Goal: Task Accomplishment & Management: Use online tool/utility

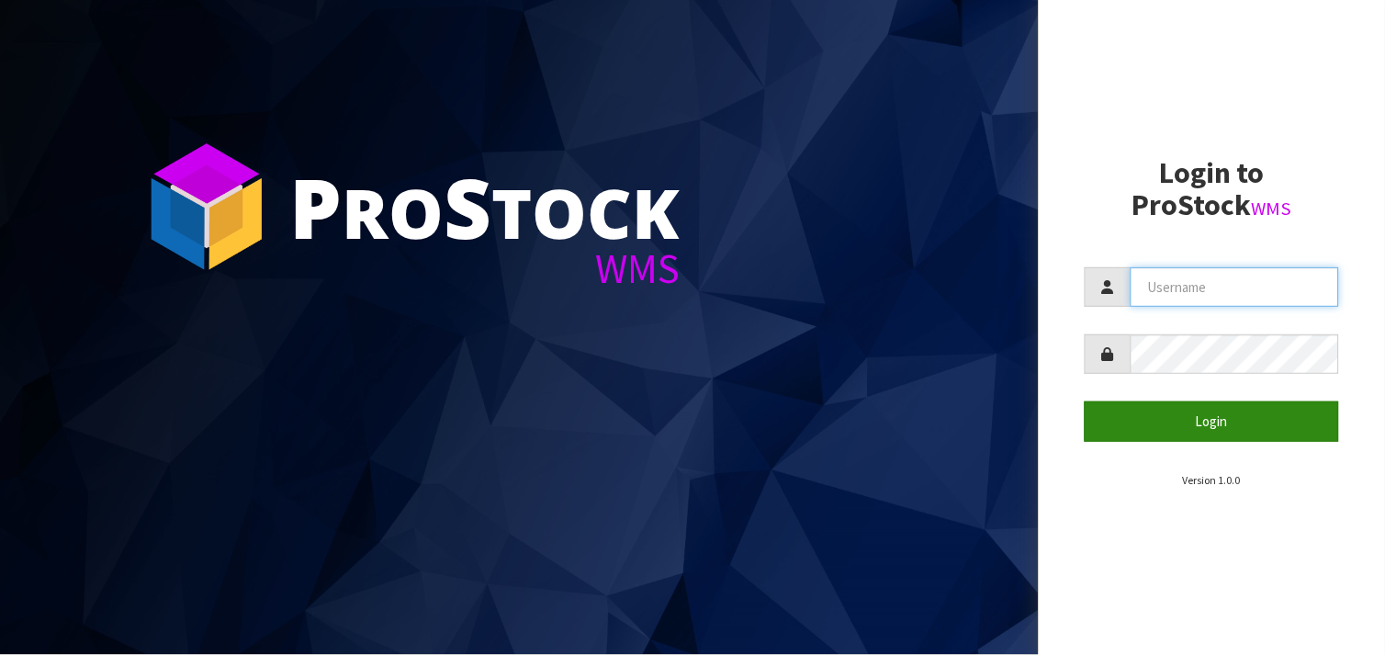
type input "BABW"
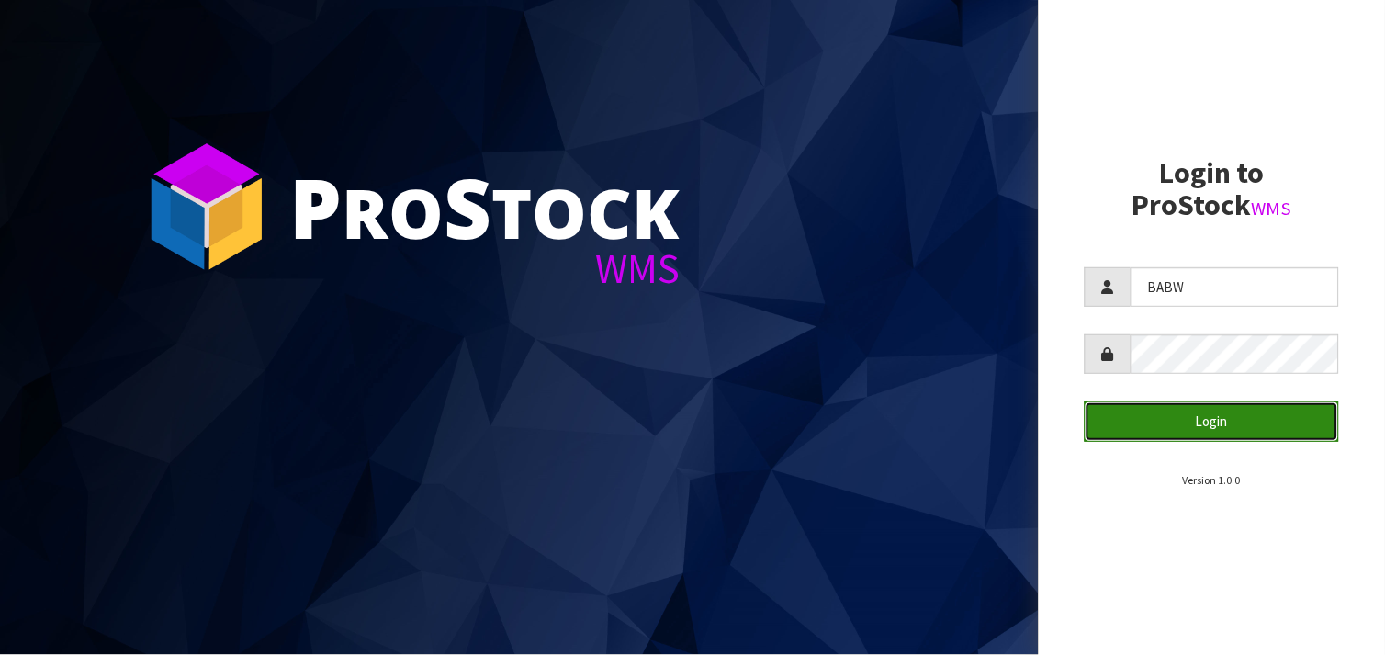
click at [1278, 425] on button "Login" at bounding box center [1212, 420] width 254 height 39
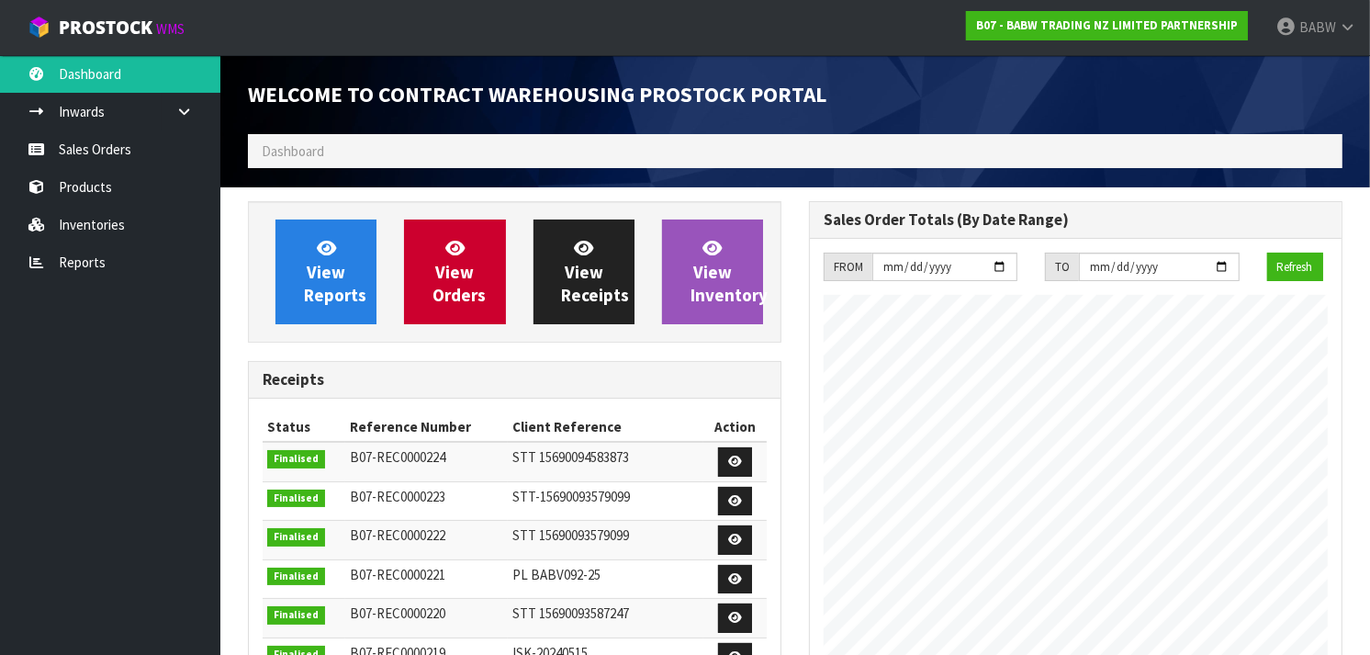
scroll to position [1020, 561]
click at [95, 176] on link "Products" at bounding box center [110, 187] width 220 height 38
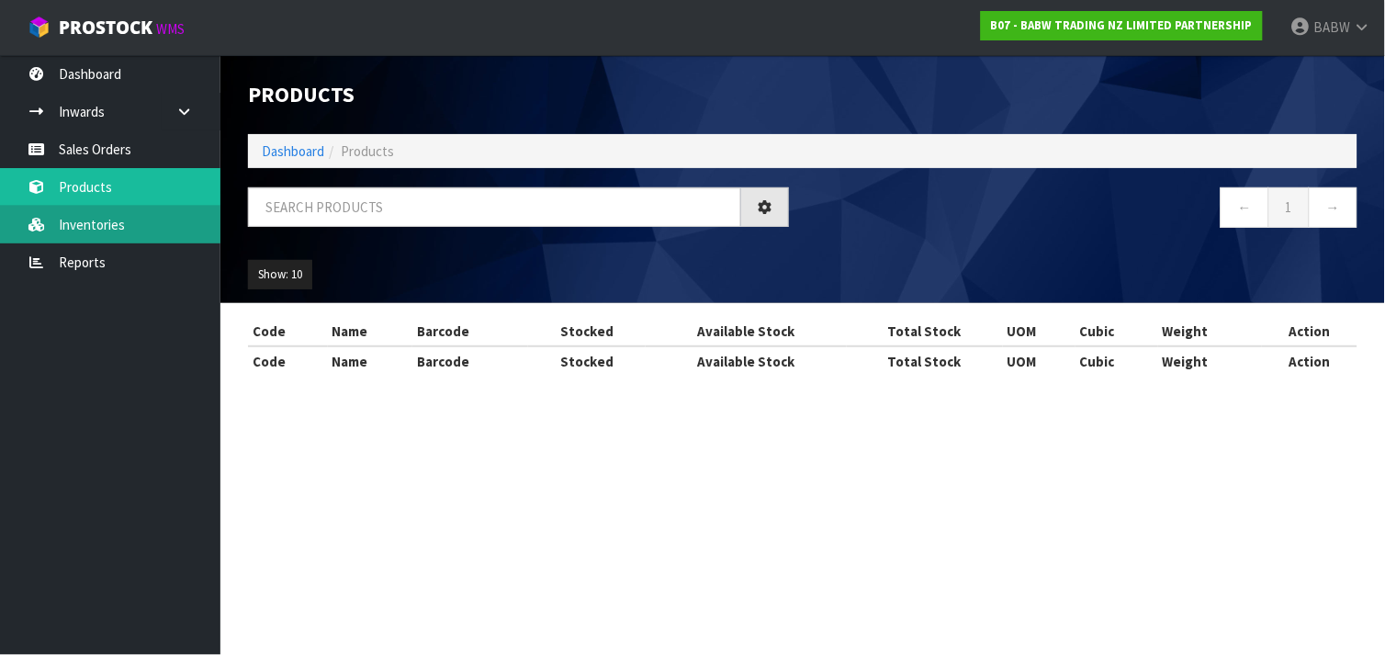
click at [108, 214] on div "Products Import Products Drop file here to import csv template Dashboard Produc…" at bounding box center [692, 204] width 1385 height 409
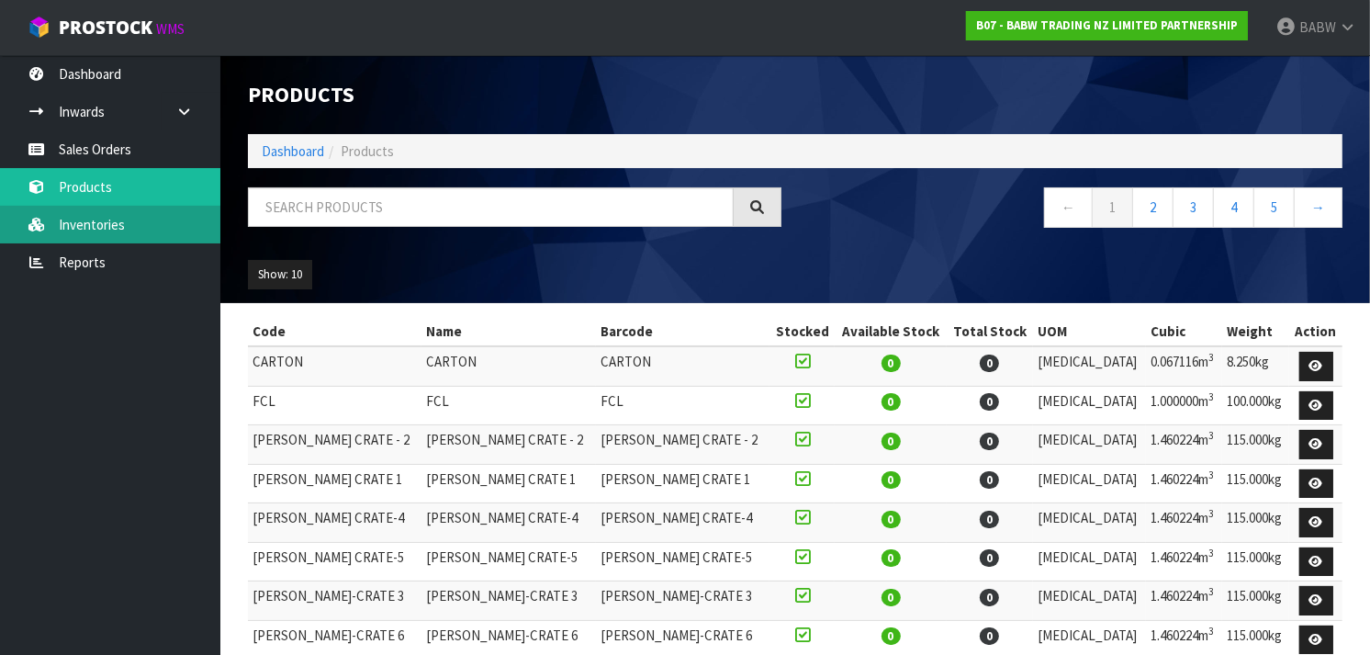
click at [112, 230] on link "Inventories" at bounding box center [110, 225] width 220 height 38
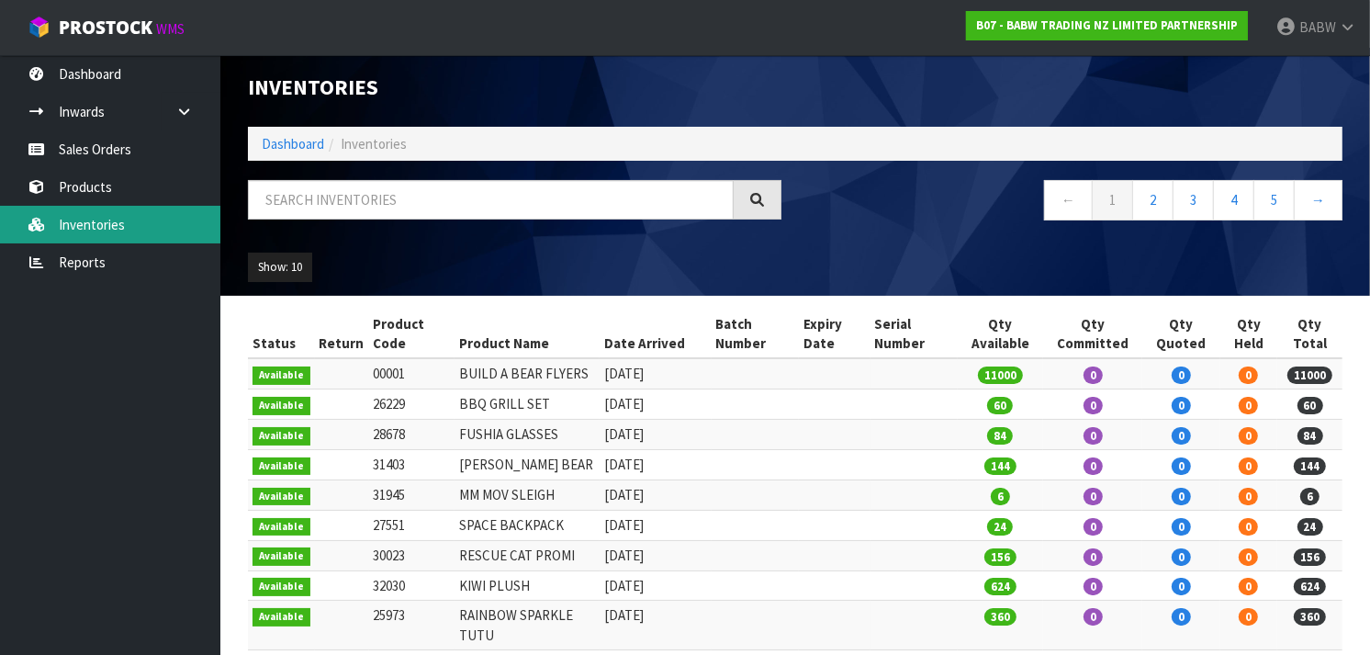
scroll to position [6, 0]
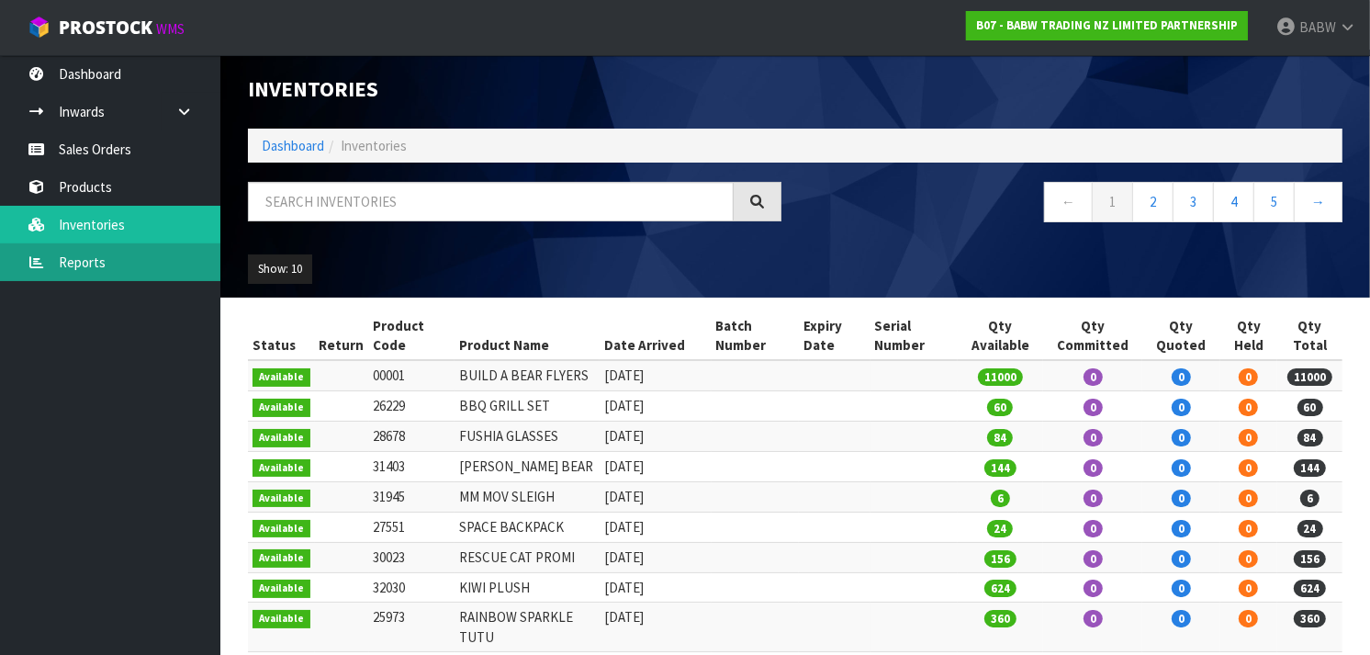
click at [107, 259] on link "Reports" at bounding box center [110, 262] width 220 height 38
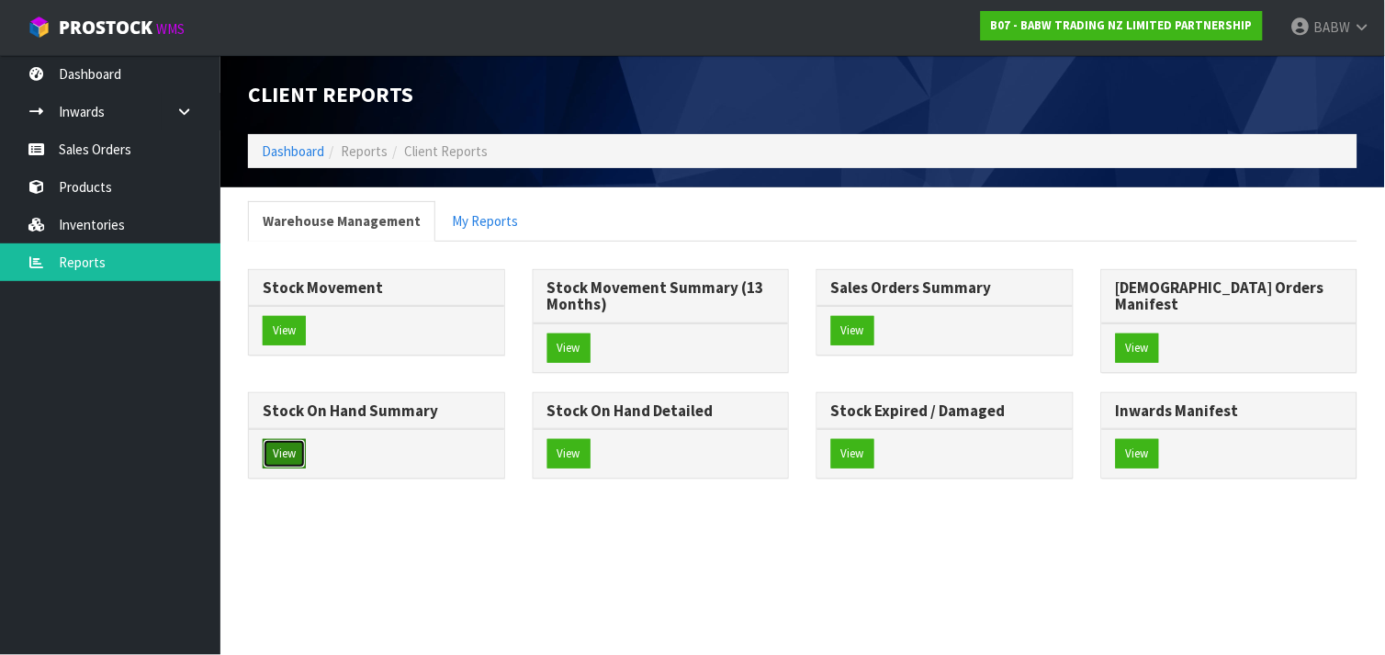
click at [306, 439] on button "View" at bounding box center [284, 453] width 43 height 29
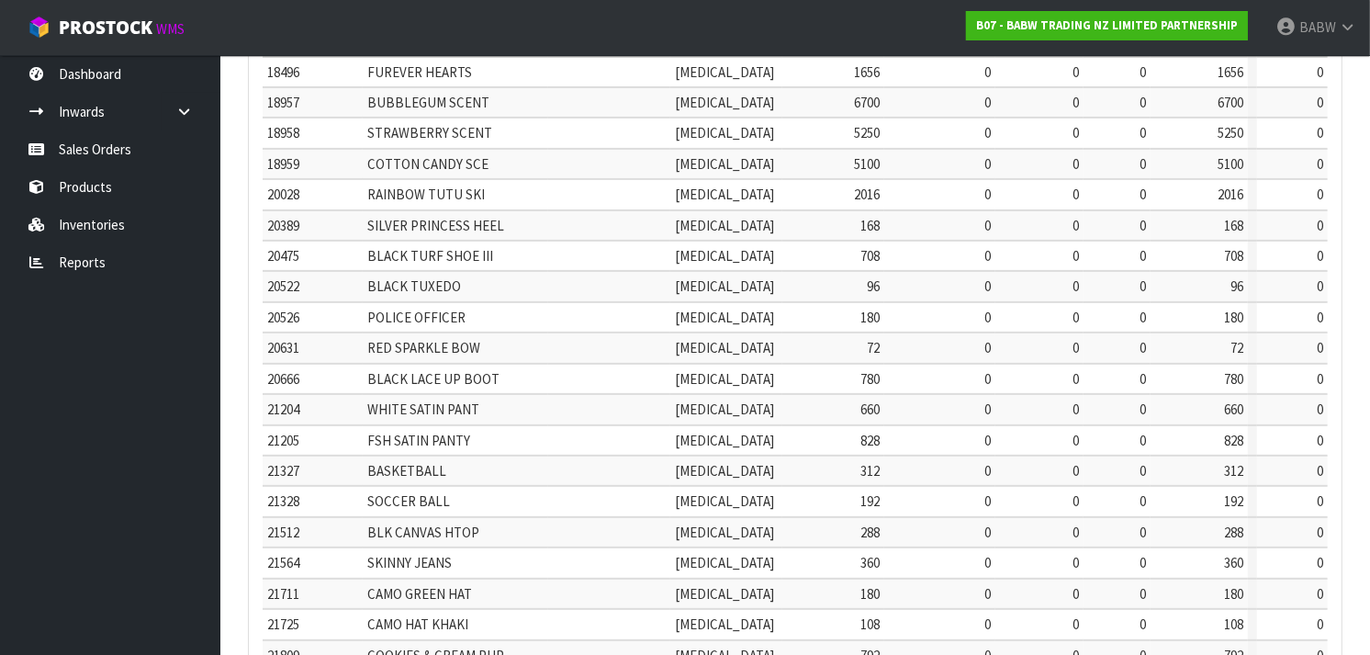
scroll to position [622, 0]
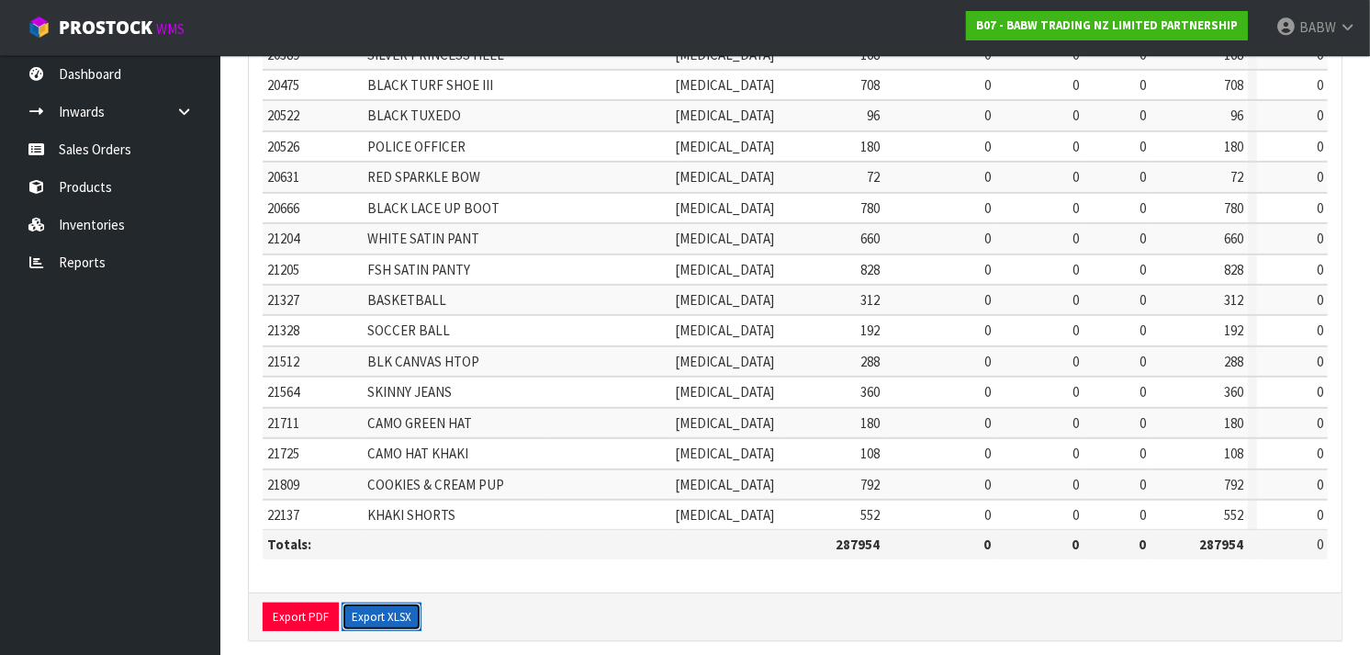
click at [378, 603] on button "Export XLSX" at bounding box center [382, 617] width 80 height 29
